Goal: Information Seeking & Learning: Learn about a topic

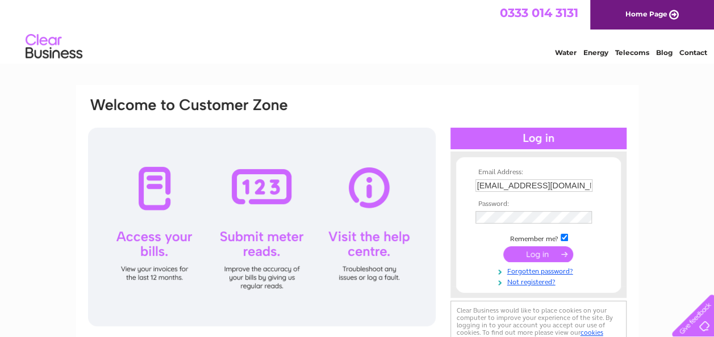
click at [536, 254] on input "submit" at bounding box center [538, 254] width 70 height 16
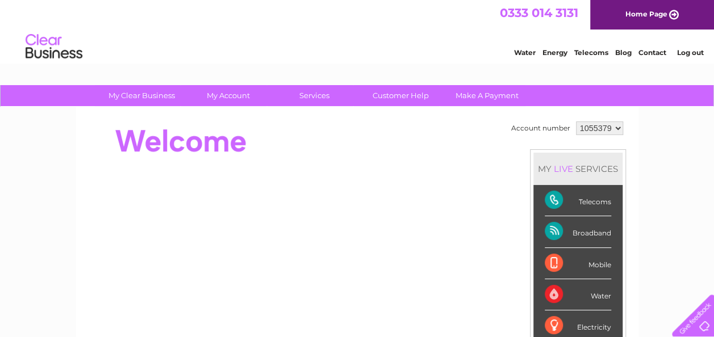
click at [618, 126] on select "1055379" at bounding box center [599, 129] width 47 height 14
click at [392, 92] on link "Customer Help" at bounding box center [401, 95] width 94 height 21
